Goal: Information Seeking & Learning: Learn about a topic

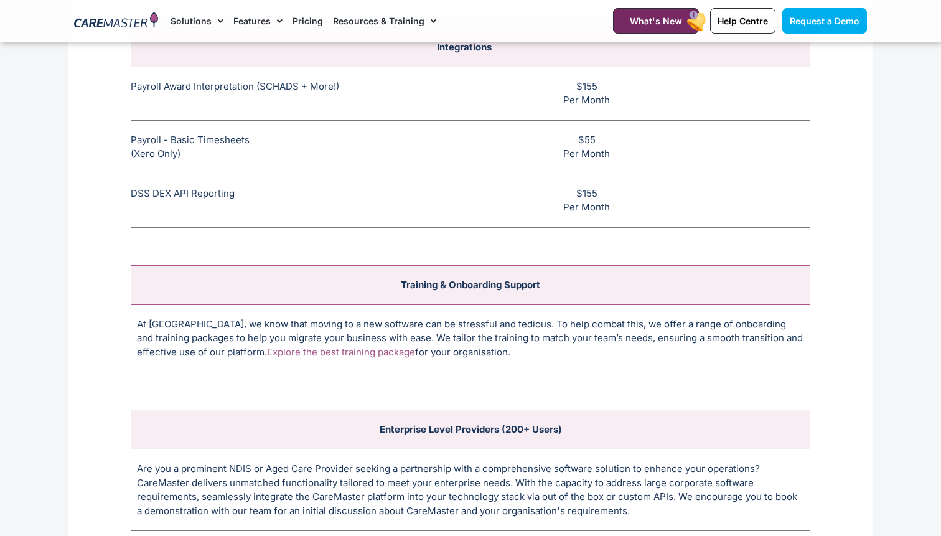
scroll to position [4804, 0]
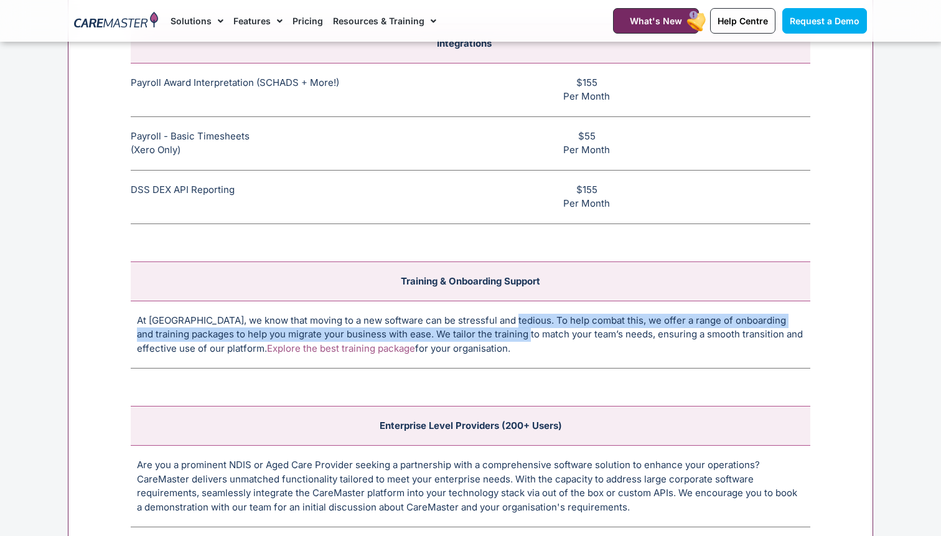
drag, startPoint x: 508, startPoint y: 332, endPoint x: 506, endPoint y: 315, distance: 17.0
click at [508, 332] on td "At CareMaster, we know that moving to a new software can be stressful and tedio…" at bounding box center [470, 335] width 679 height 68
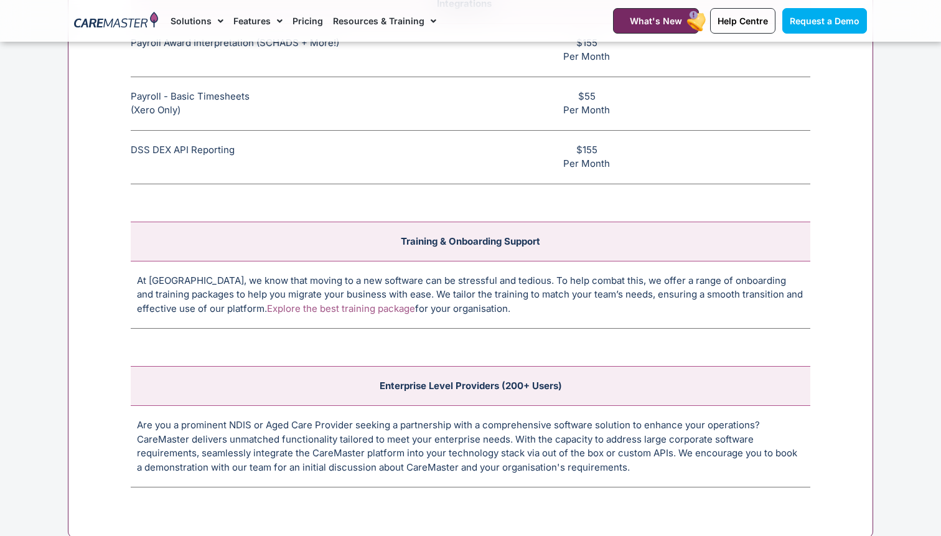
click at [508, 332] on div "Integrations Payroll Award Interpretation (SCHADS + More!) The SCHADS Award int…" at bounding box center [470, 235] width 805 height 605
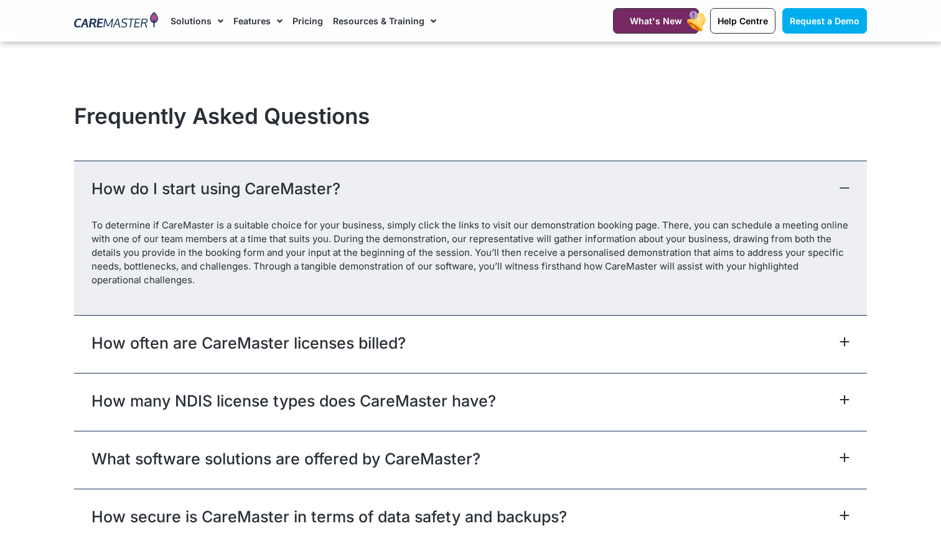
scroll to position [5401, 0]
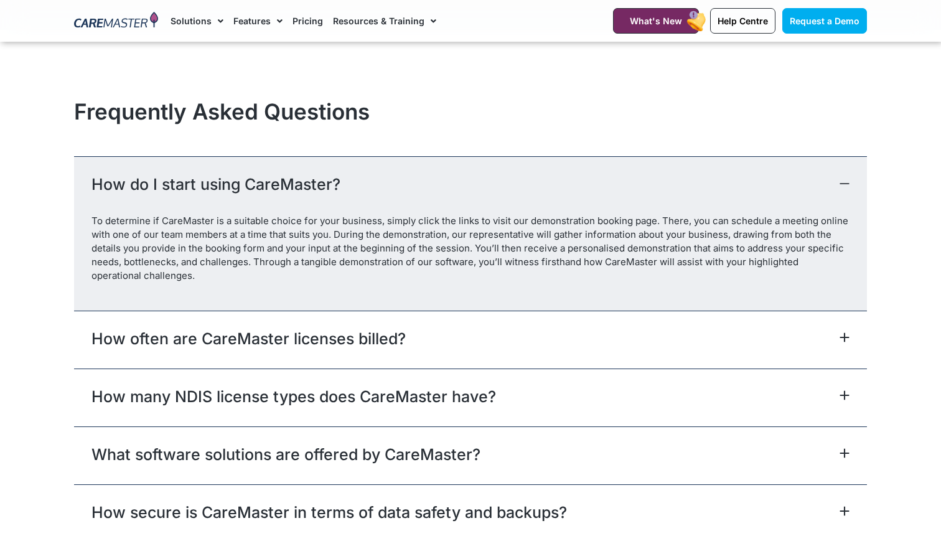
click at [498, 347] on div "How often are CareMaster licenses billed?" at bounding box center [470, 339] width 793 height 58
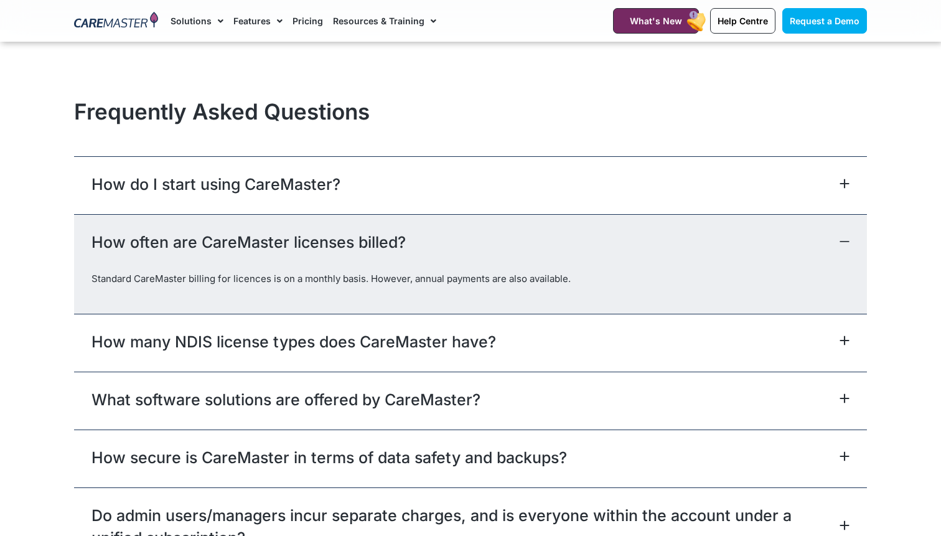
click at [500, 241] on div "How often are CareMaster licenses billed?" at bounding box center [470, 243] width 793 height 58
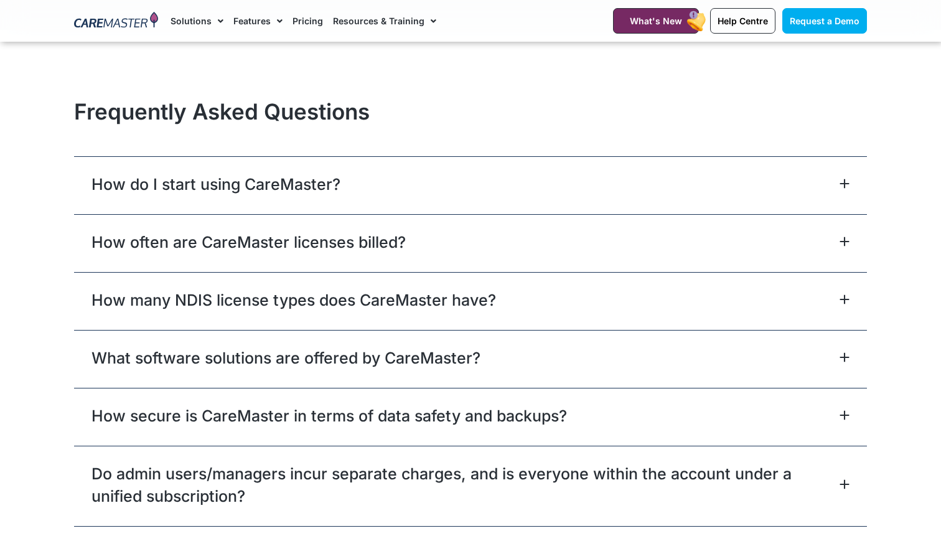
click at [506, 296] on div "How many NDIS license types does CareMaster have?" at bounding box center [470, 301] width 793 height 58
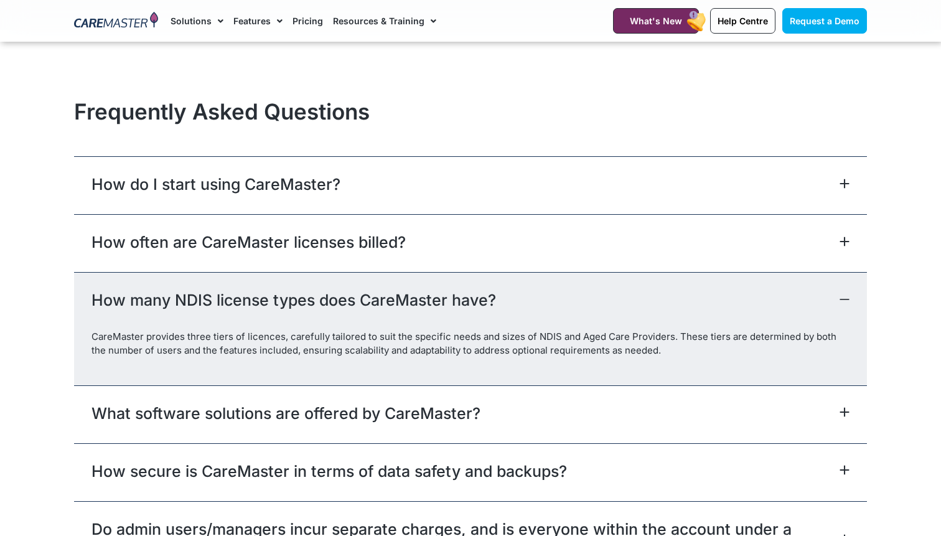
click at [506, 296] on div "How many NDIS license types does CareMaster have?" at bounding box center [470, 301] width 793 height 58
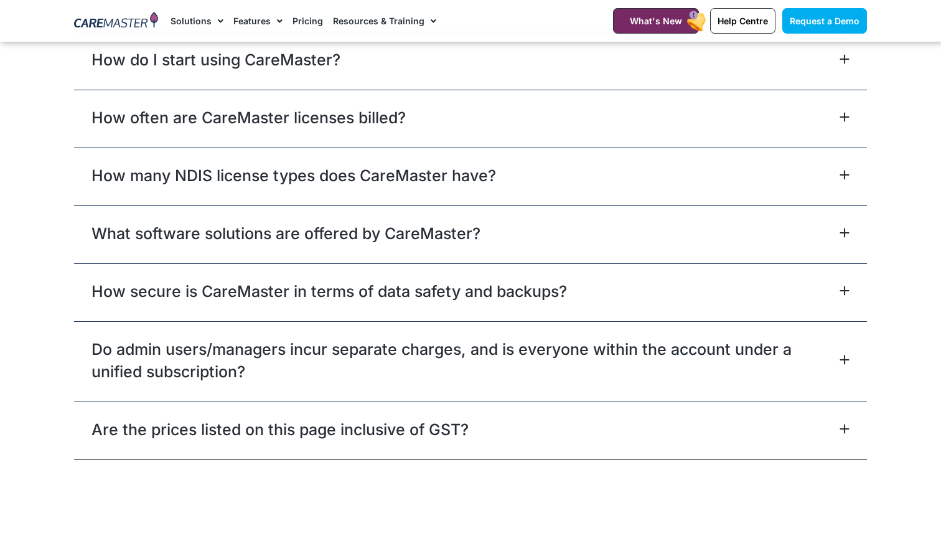
scroll to position [5529, 0]
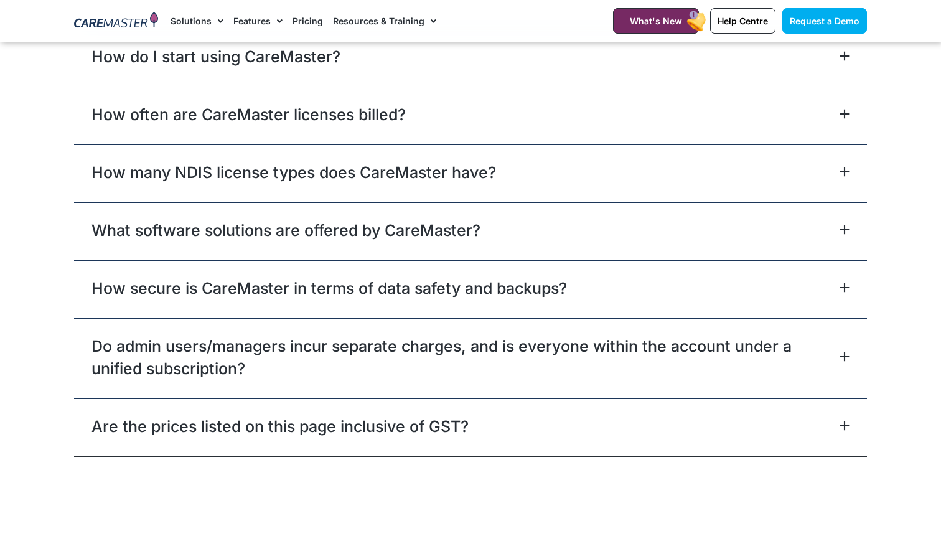
click at [506, 296] on link "How secure is CareMaster in terms of data safety and backups?" at bounding box center [328, 288] width 475 height 22
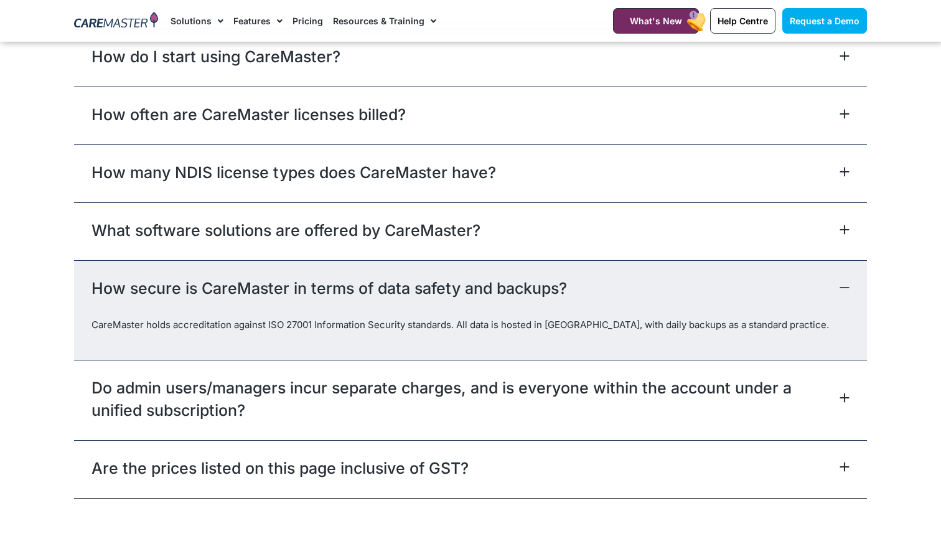
click at [506, 296] on link "How secure is CareMaster in terms of data safety and backups?" at bounding box center [328, 288] width 475 height 22
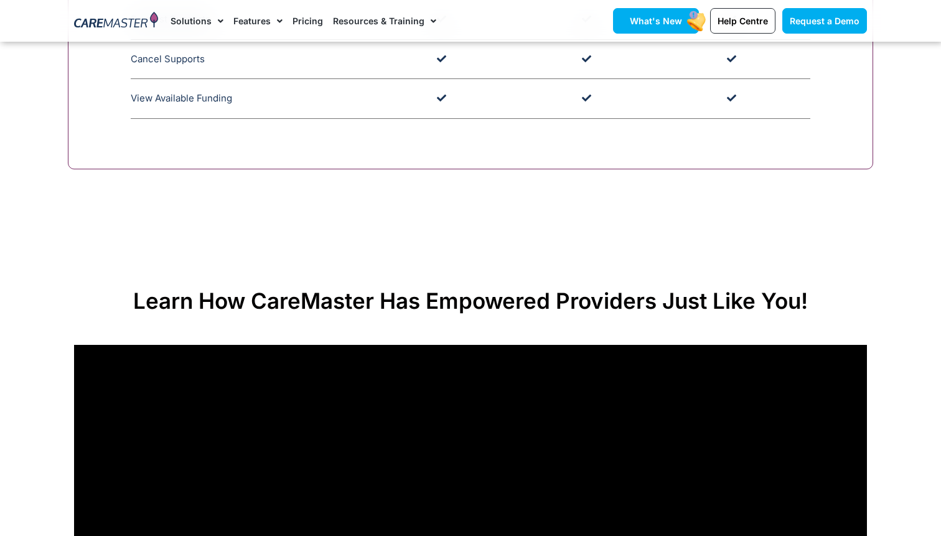
scroll to position [3524, 0]
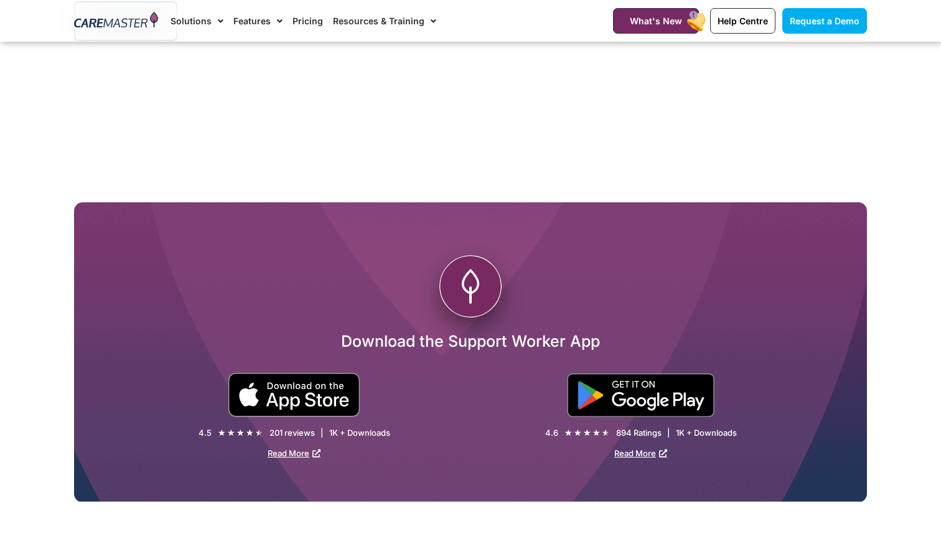
scroll to position [2089, 0]
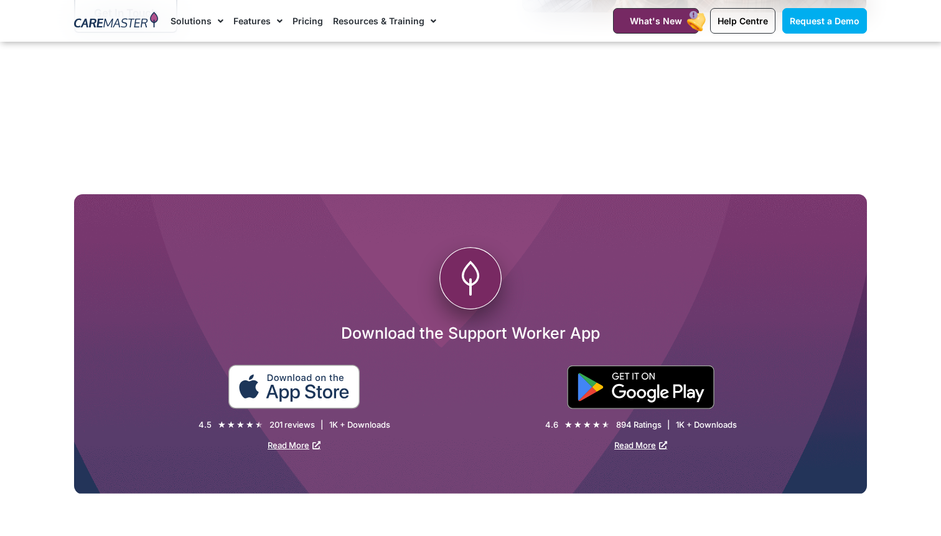
click at [282, 376] on img at bounding box center [294, 387] width 133 height 44
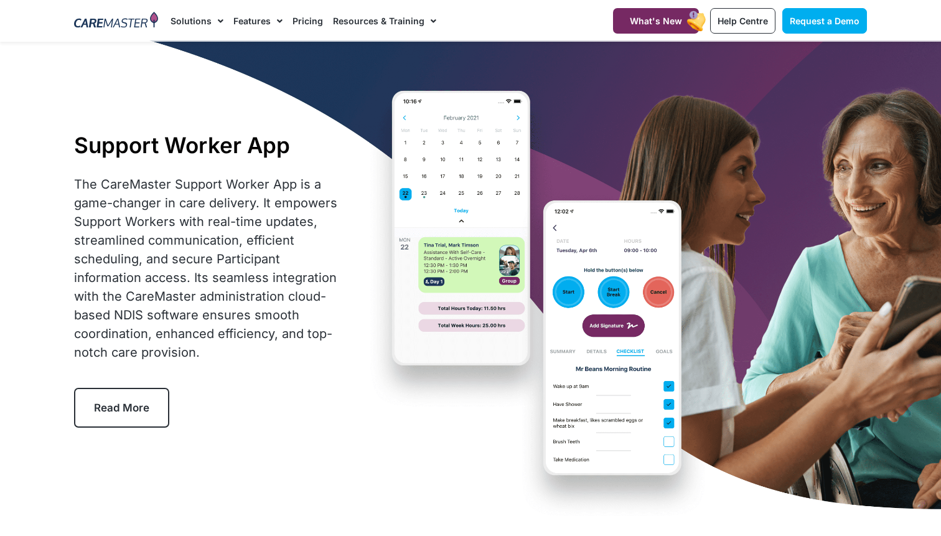
scroll to position [1, 0]
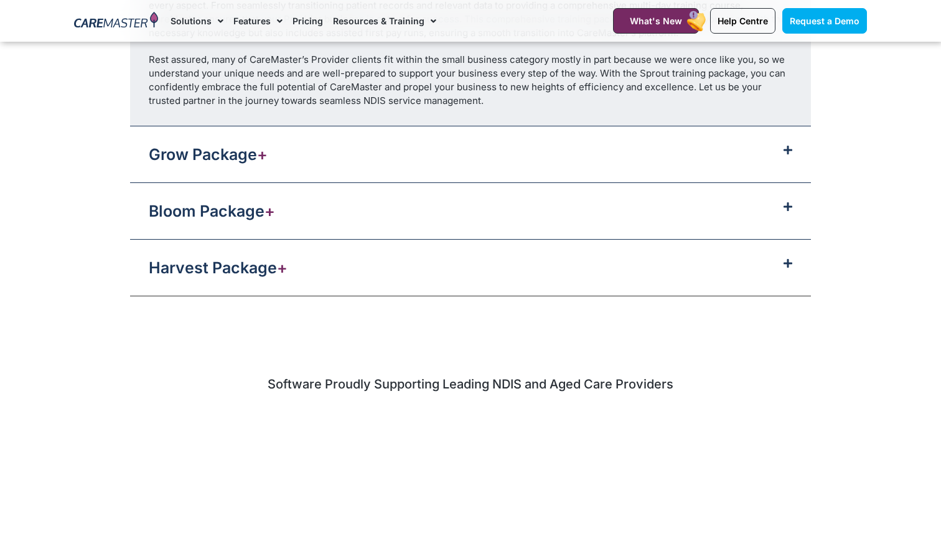
scroll to position [1583, 0]
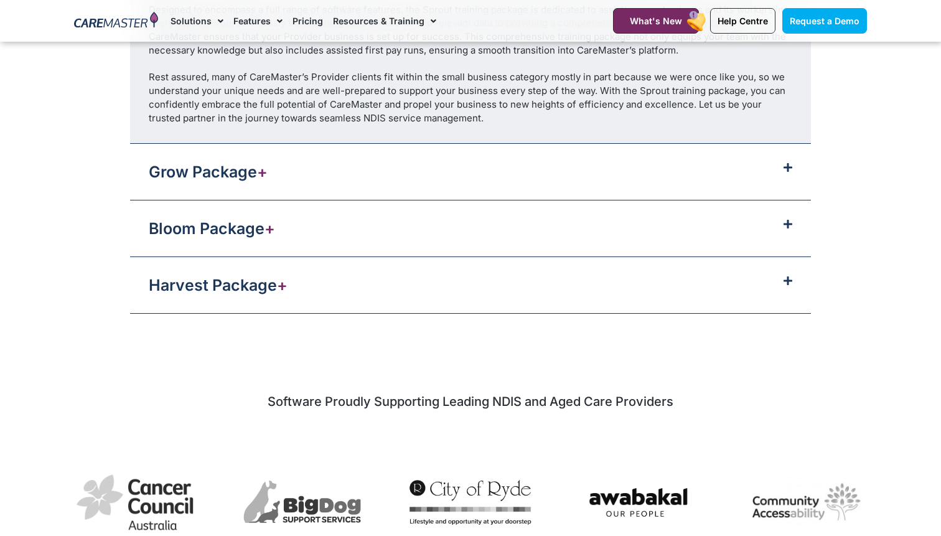
click at [781, 161] on div "Grow Package +" at bounding box center [470, 172] width 681 height 56
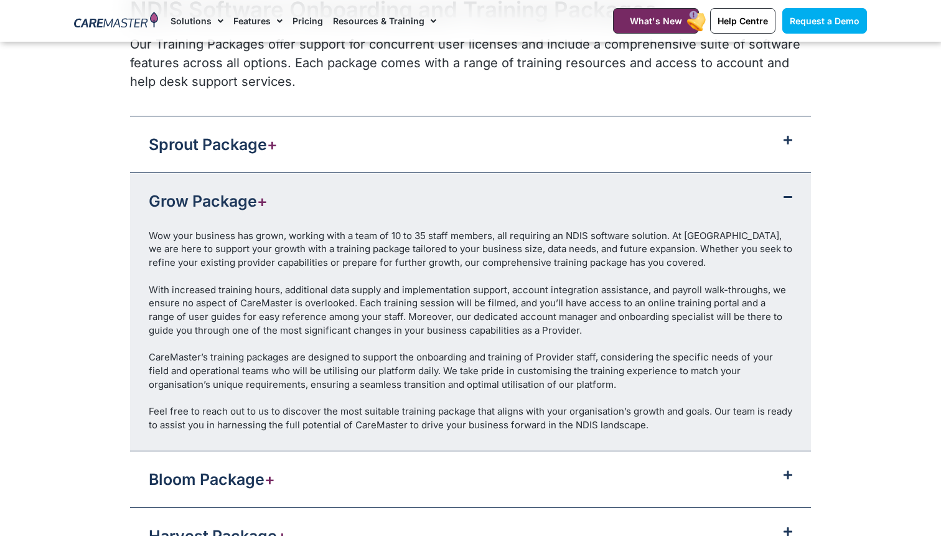
scroll to position [1308, 0]
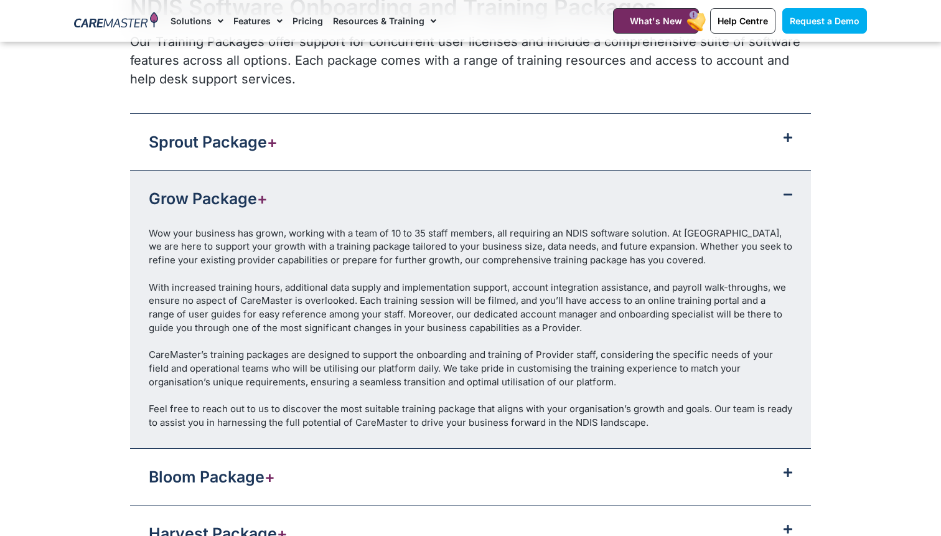
click at [781, 145] on div "Sprout Package +" at bounding box center [470, 142] width 681 height 56
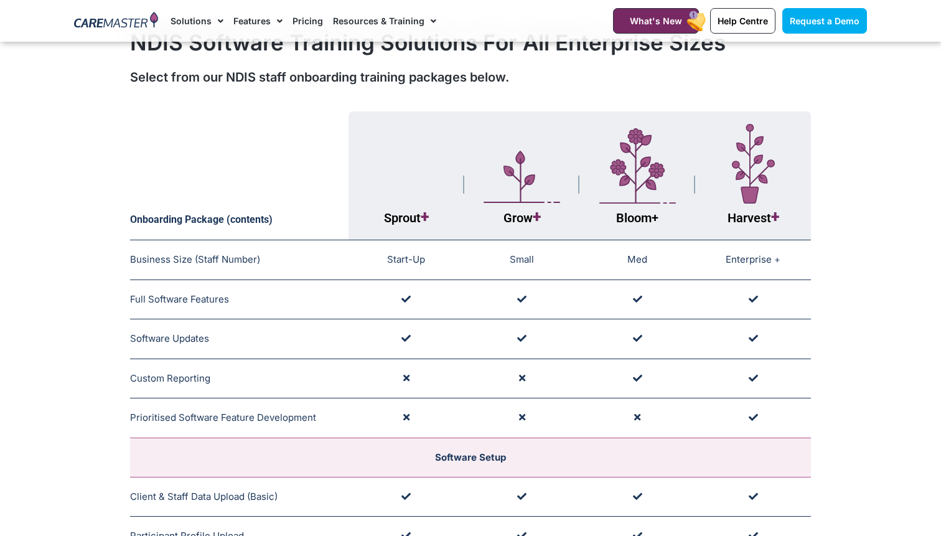
scroll to position [0, 0]
